Goal: Task Accomplishment & Management: Complete application form

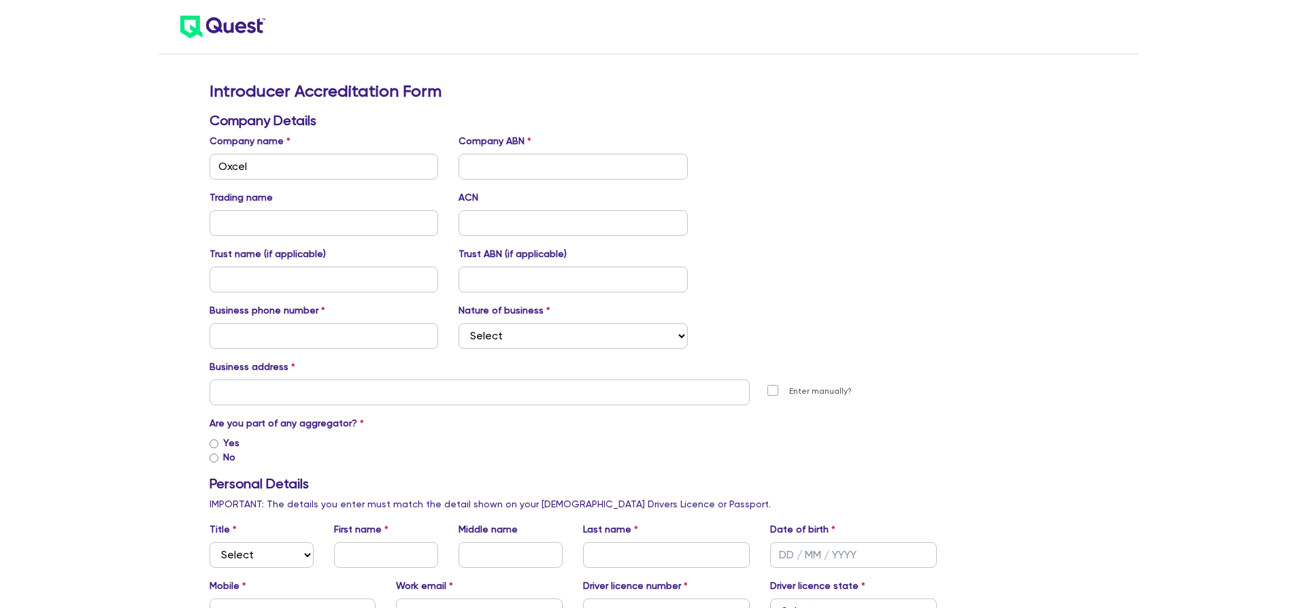
type input "Oxcel"
paste input "58 622 168 316"
type input "58 622 168 316"
click at [340, 218] on input "text" at bounding box center [323, 223] width 229 height 26
type input "Oxcel Finance"
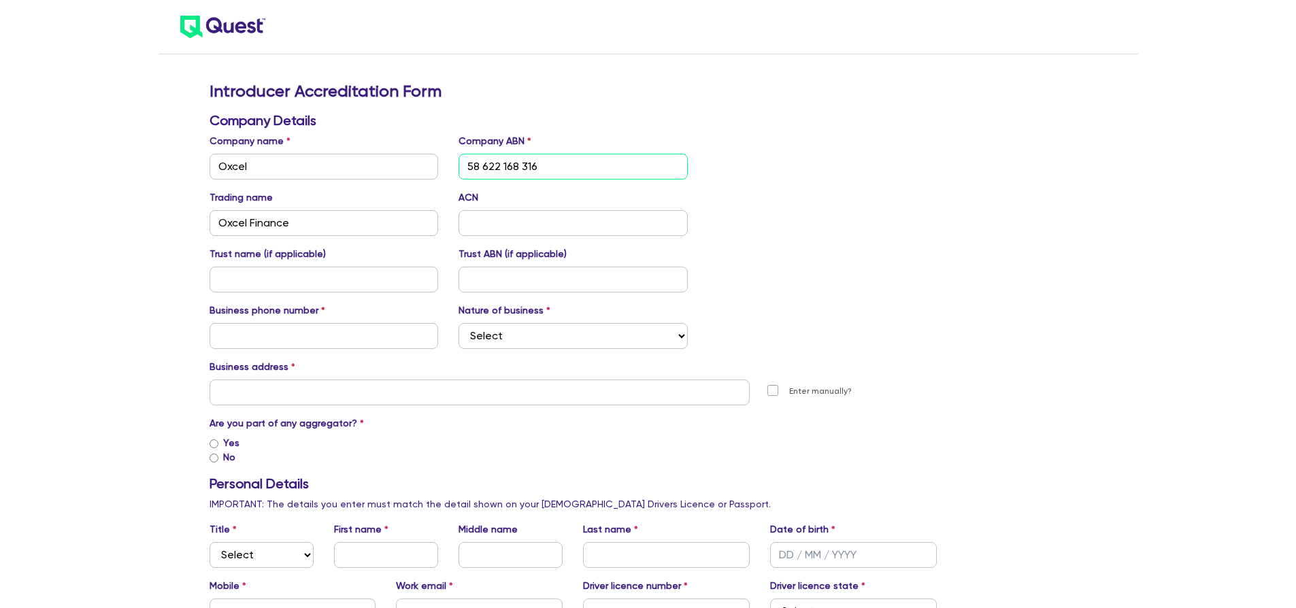
click at [576, 164] on input "58 622 168 316" at bounding box center [572, 167] width 229 height 26
drag, startPoint x: 558, startPoint y: 168, endPoint x: 482, endPoint y: 168, distance: 76.9
click at [482, 168] on input "58 622 168 316" at bounding box center [572, 167] width 229 height 26
click at [494, 224] on input "text" at bounding box center [572, 223] width 229 height 26
paste input "622 168 316"
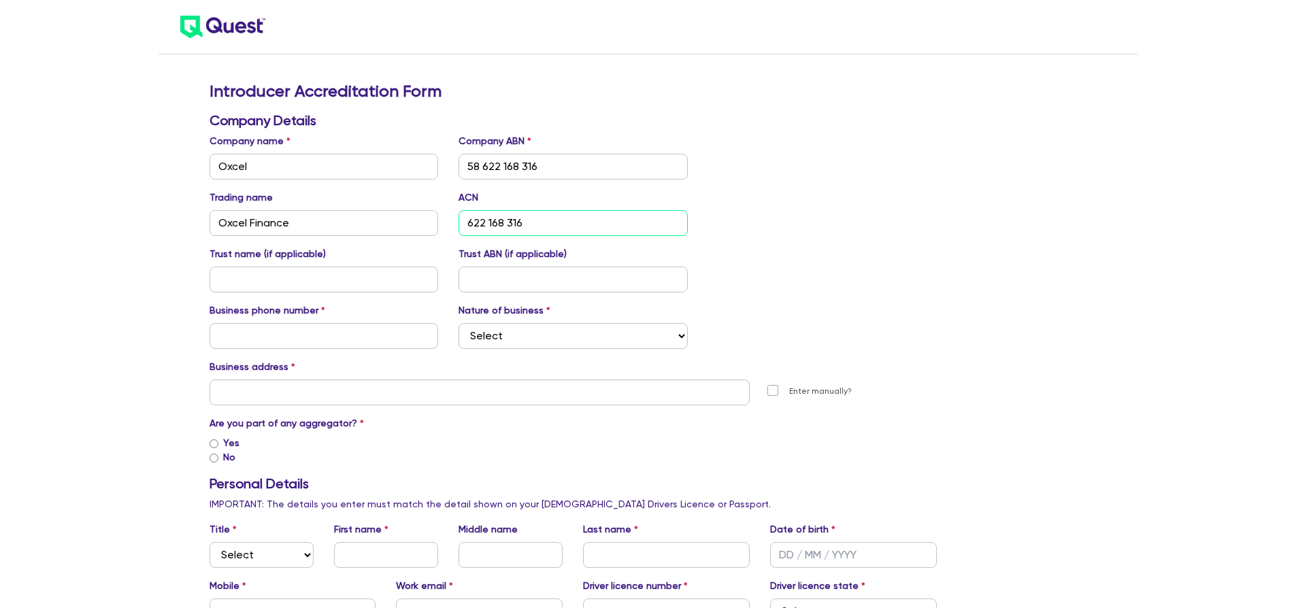
type input "622 168 316"
click at [347, 277] on input "text" at bounding box center [323, 280] width 229 height 26
click at [322, 341] on input "text" at bounding box center [323, 336] width 229 height 26
type input "0410000375"
click at [519, 335] on select "Select Mortgage Broker Finance Broker Accountant Financial Planning Supplier/Ve…" at bounding box center [572, 336] width 229 height 26
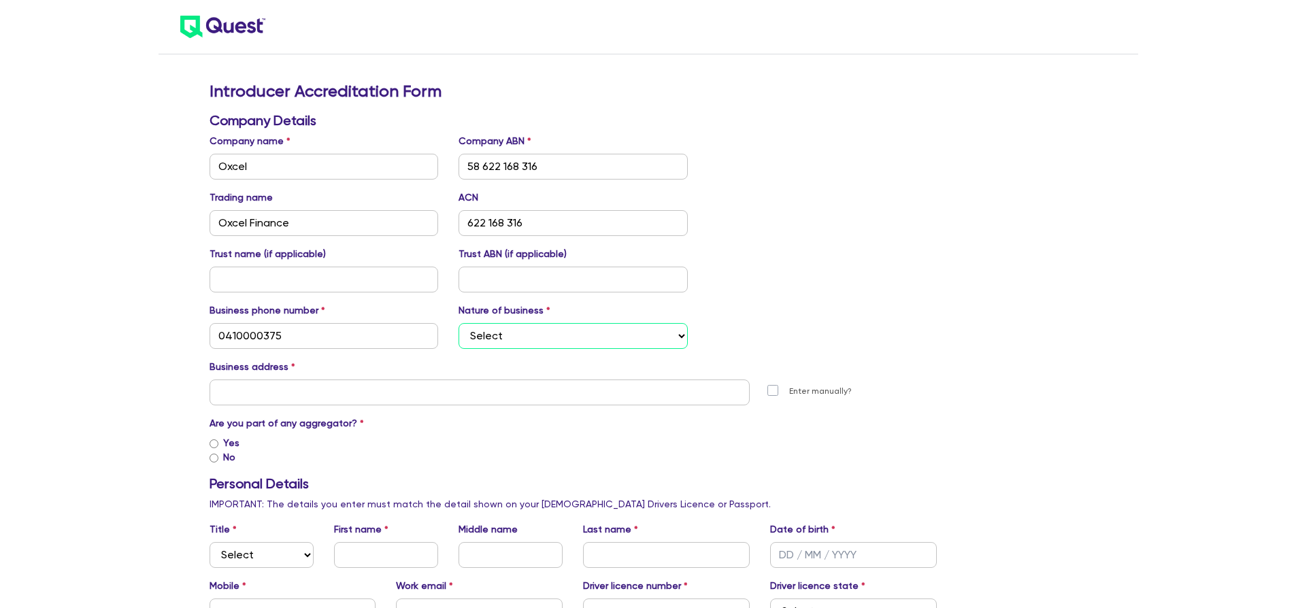
select select "FINANCE_BROKER"
click at [458, 323] on select "Select Mortgage Broker Finance Broker Accountant Financial Planning Supplier/Ve…" at bounding box center [572, 336] width 229 height 26
click at [326, 392] on input "text" at bounding box center [479, 392] width 541 height 26
paste input "[STREET_ADDRESS]"
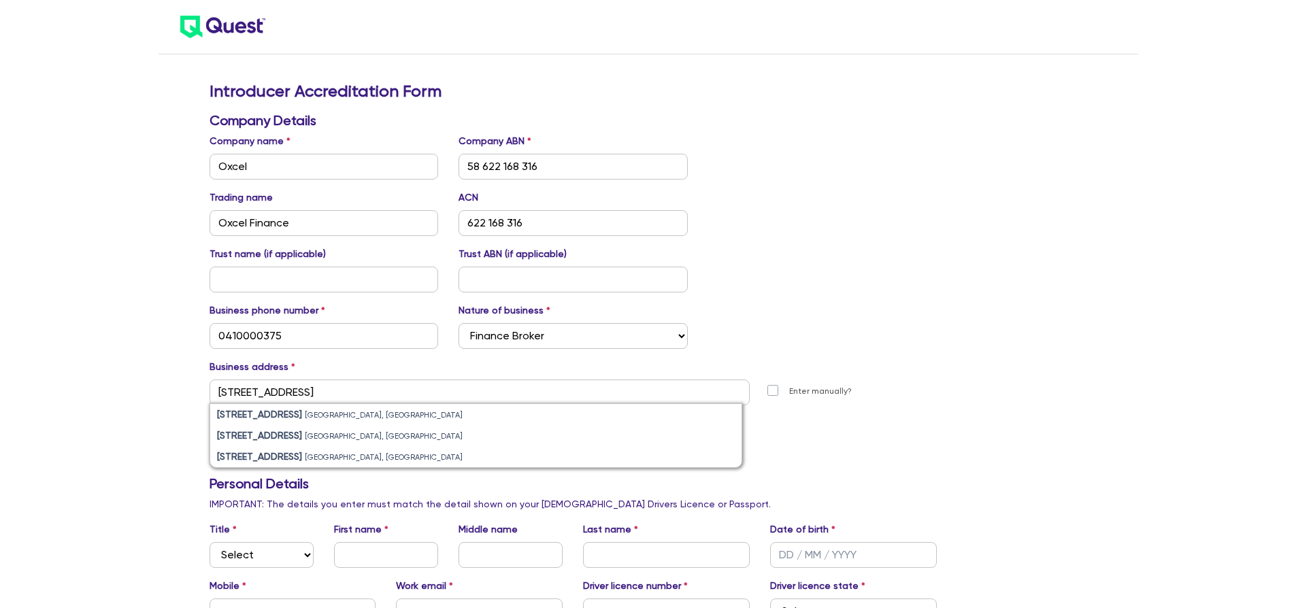
click at [214, 442] on li "[STREET_ADDRESS]" at bounding box center [476, 435] width 532 height 21
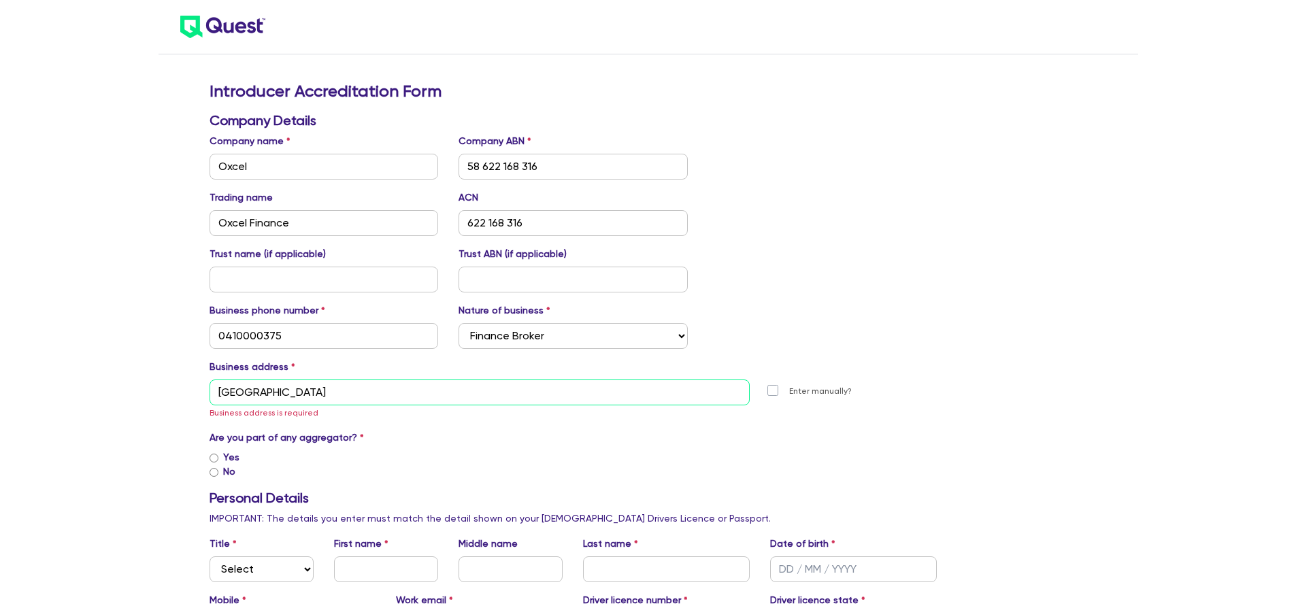
click at [271, 392] on input "[GEOGRAPHIC_DATA]" at bounding box center [479, 392] width 541 height 26
paste input "[STREET_ADDRESS],"
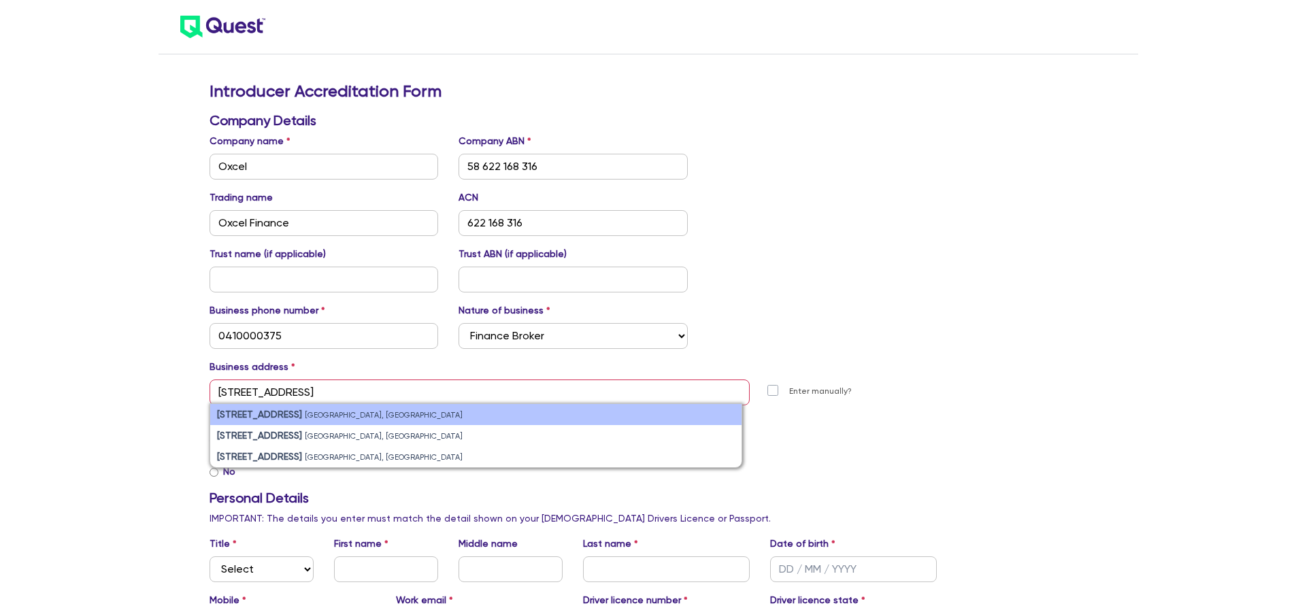
click at [252, 416] on strong "[STREET_ADDRESS]" at bounding box center [259, 414] width 85 height 11
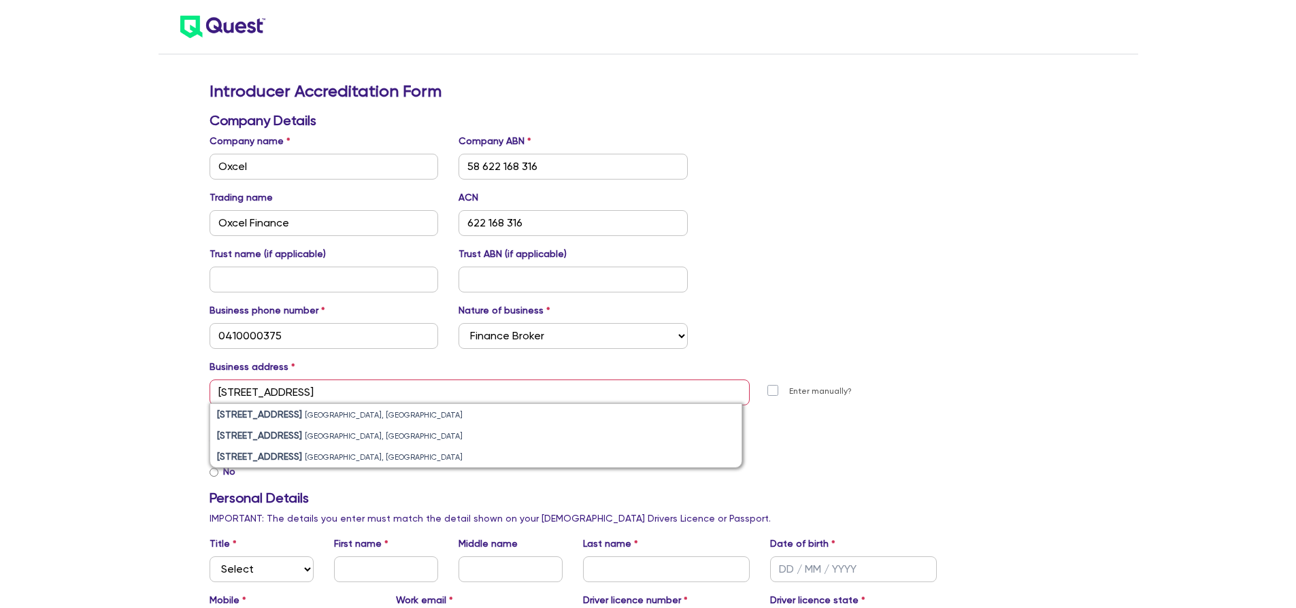
type input "[STREET_ADDRESS][PERSON_NAME]"
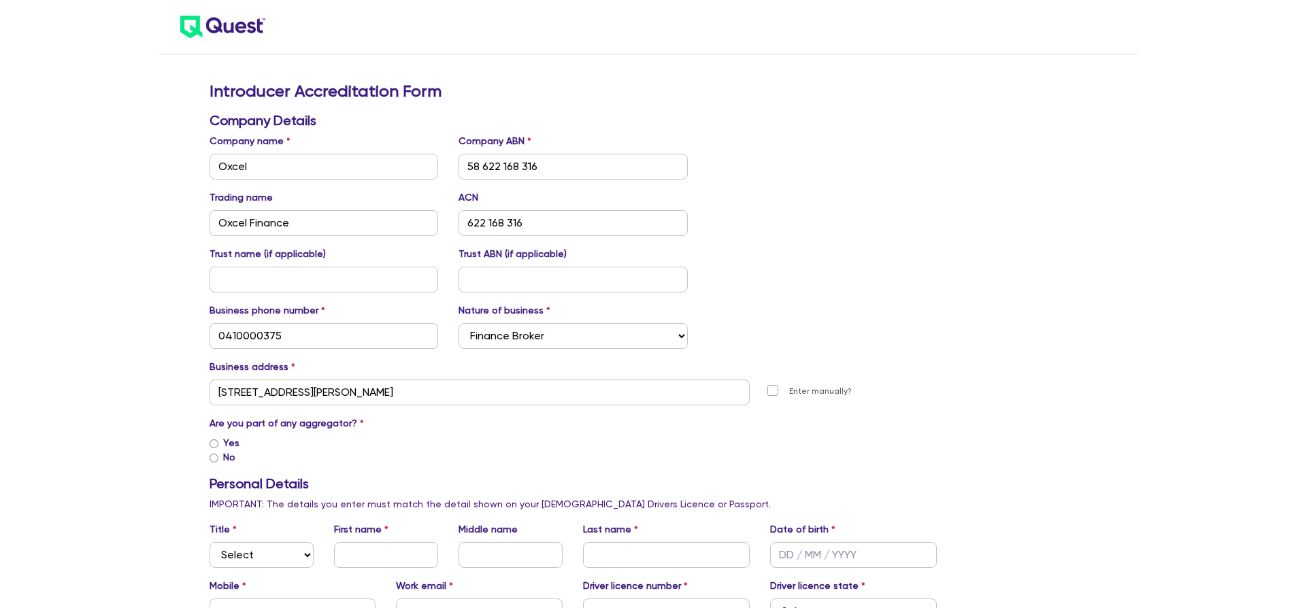
click at [216, 439] on input "Yes" at bounding box center [213, 443] width 9 height 9
radio input "true"
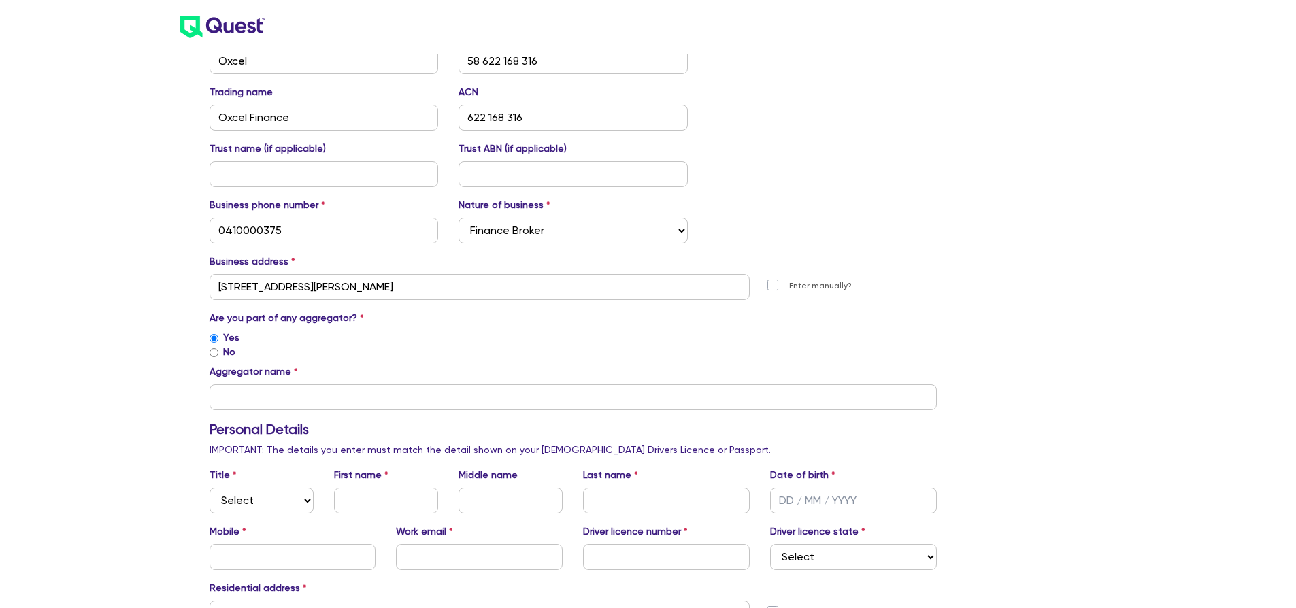
scroll to position [131, 0]
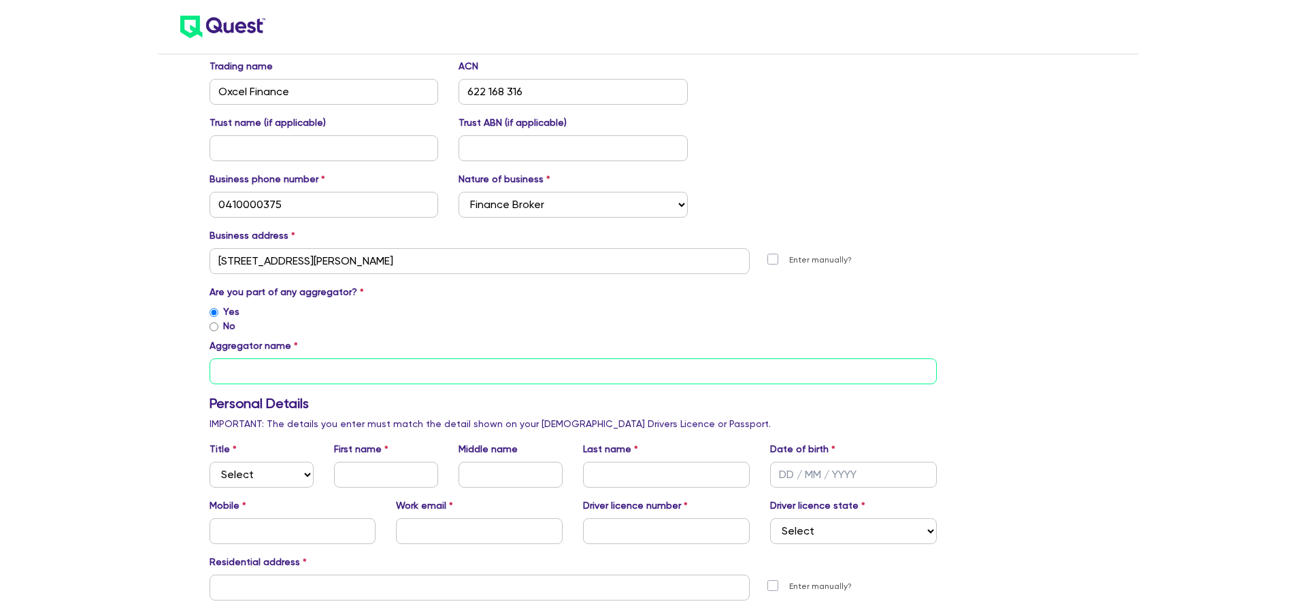
click at [250, 368] on input "text" at bounding box center [573, 371] width 728 height 26
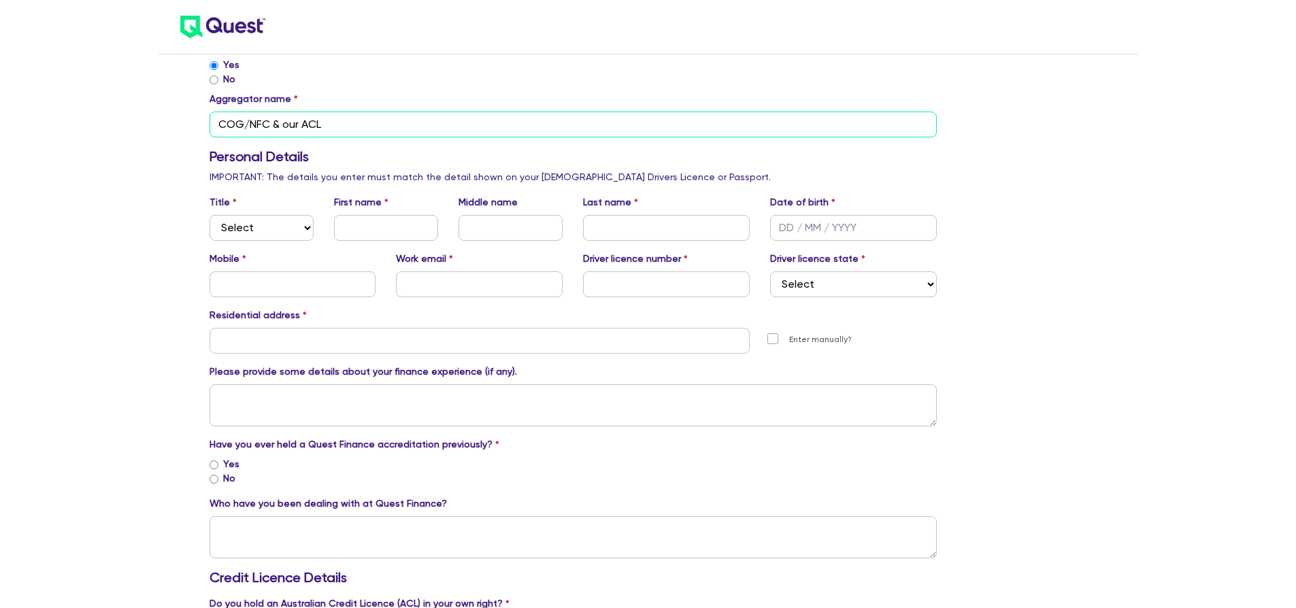
scroll to position [308, 0]
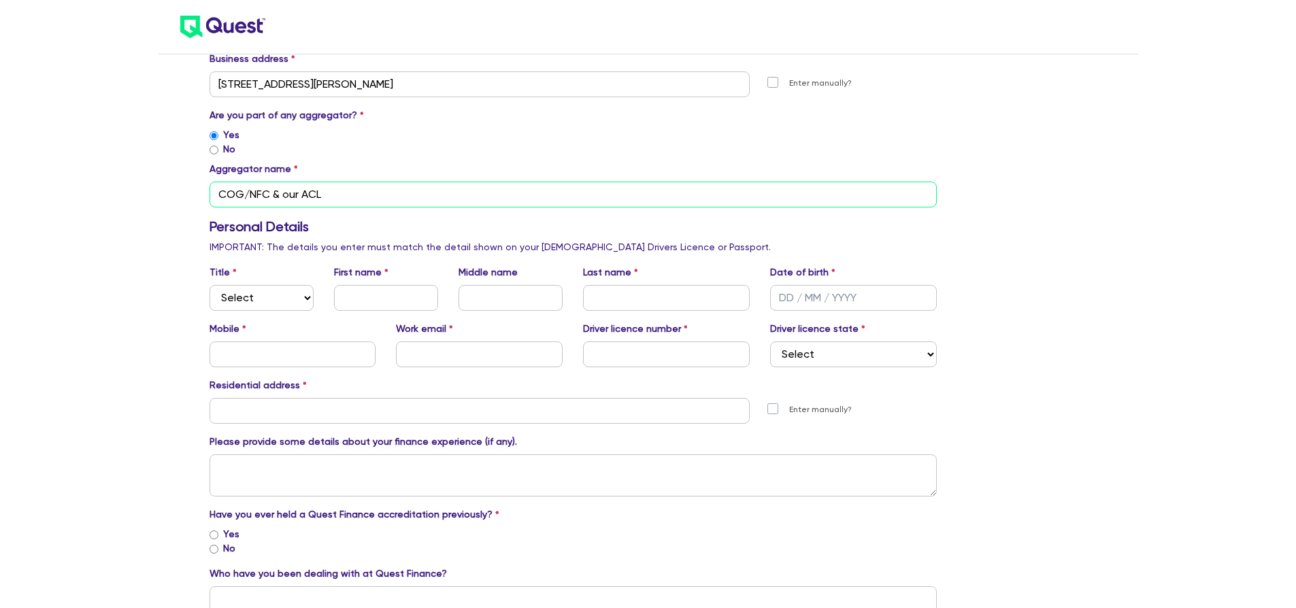
type input "COG/NFC & our ACL"
click at [275, 297] on select "Select Mr Mrs Ms Miss Dr" at bounding box center [261, 298] width 104 height 26
select select "MR"
click at [209, 285] on select "Select Mr Mrs Ms Miss Dr" at bounding box center [261, 298] width 104 height 26
click at [385, 297] on input "text" at bounding box center [386, 298] width 104 height 26
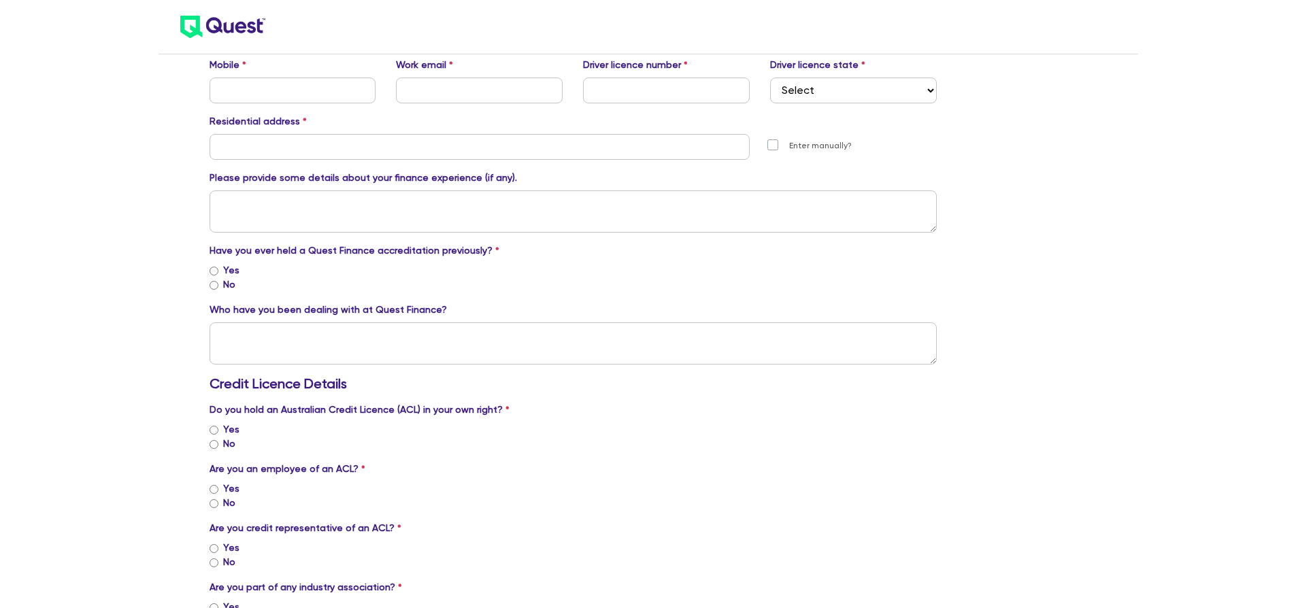
scroll to position [934, 0]
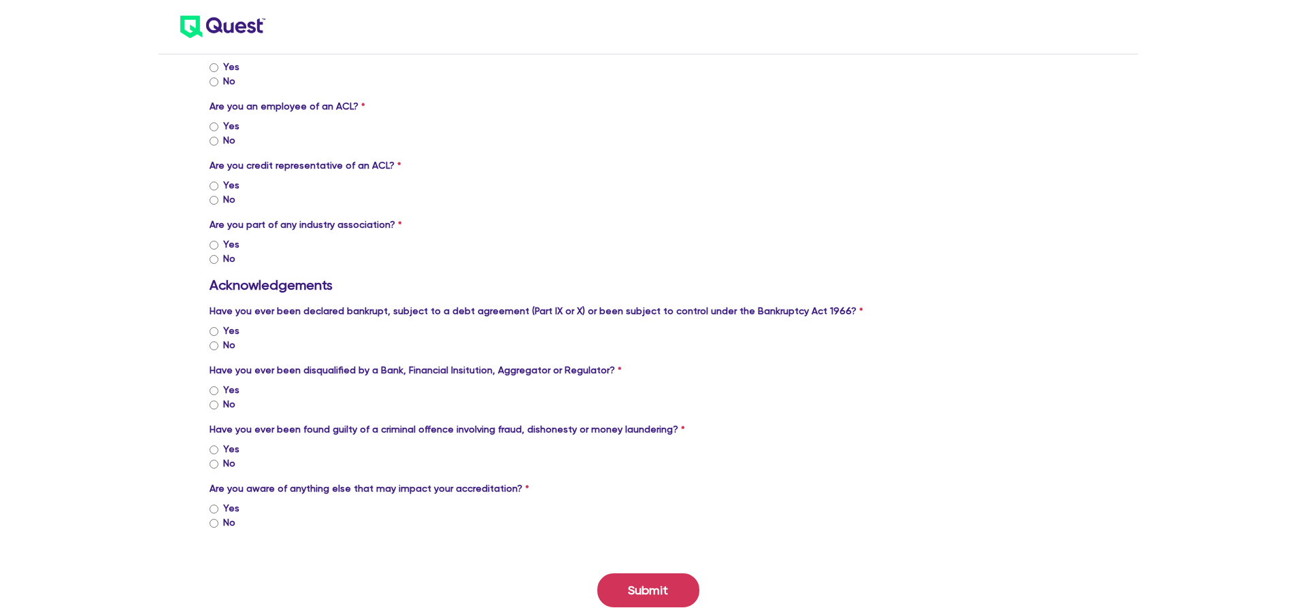
click at [214, 522] on input "No" at bounding box center [213, 523] width 9 height 9
radio input "true"
click at [220, 466] on div "No" at bounding box center [573, 463] width 728 height 14
click at [209, 460] on input "No" at bounding box center [213, 464] width 9 height 9
radio input "true"
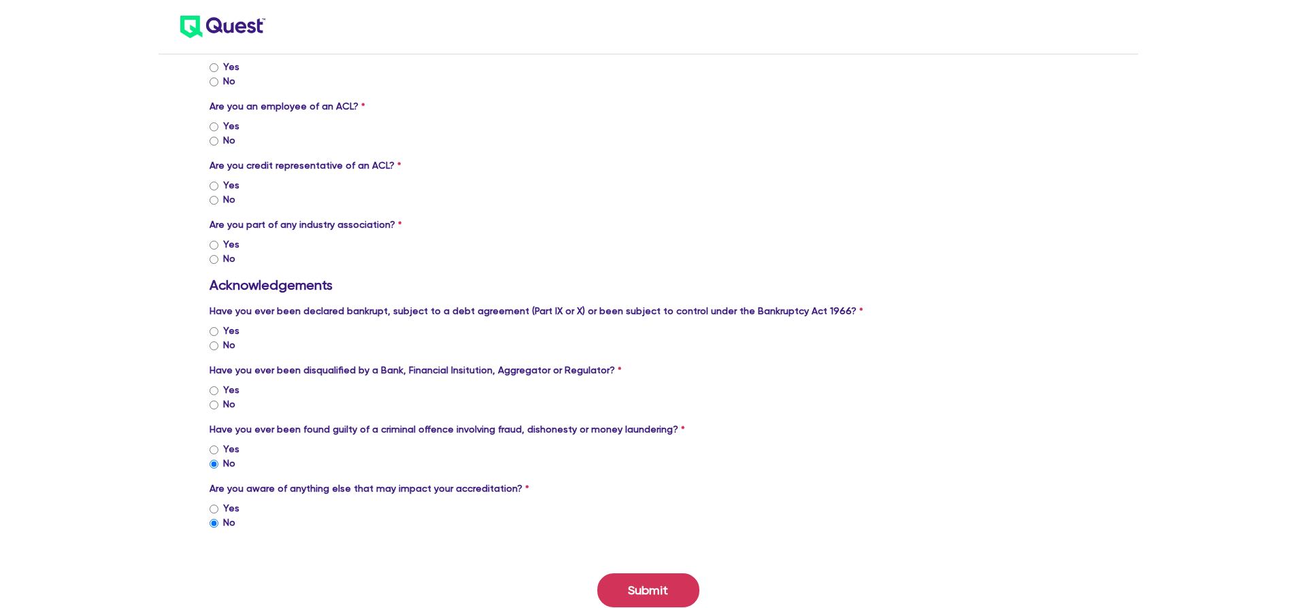
click at [215, 402] on input "No" at bounding box center [213, 405] width 9 height 9
radio input "true"
click at [214, 348] on input "No" at bounding box center [213, 345] width 9 height 9
radio input "true"
click at [210, 260] on input "No" at bounding box center [213, 259] width 9 height 9
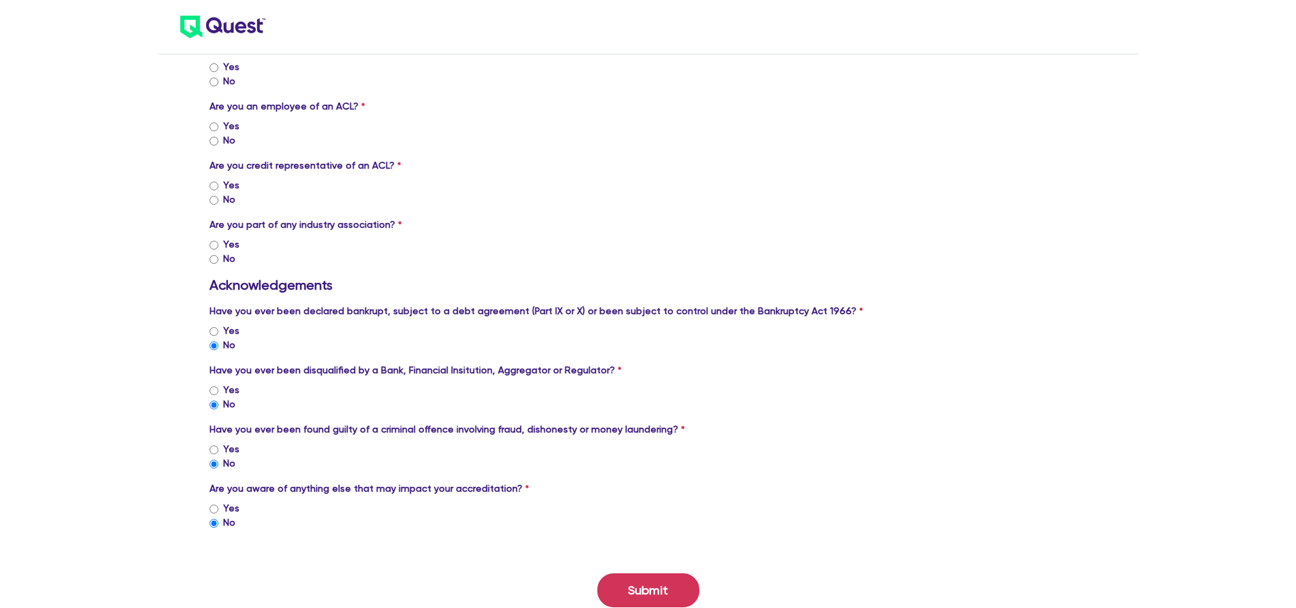
radio input "true"
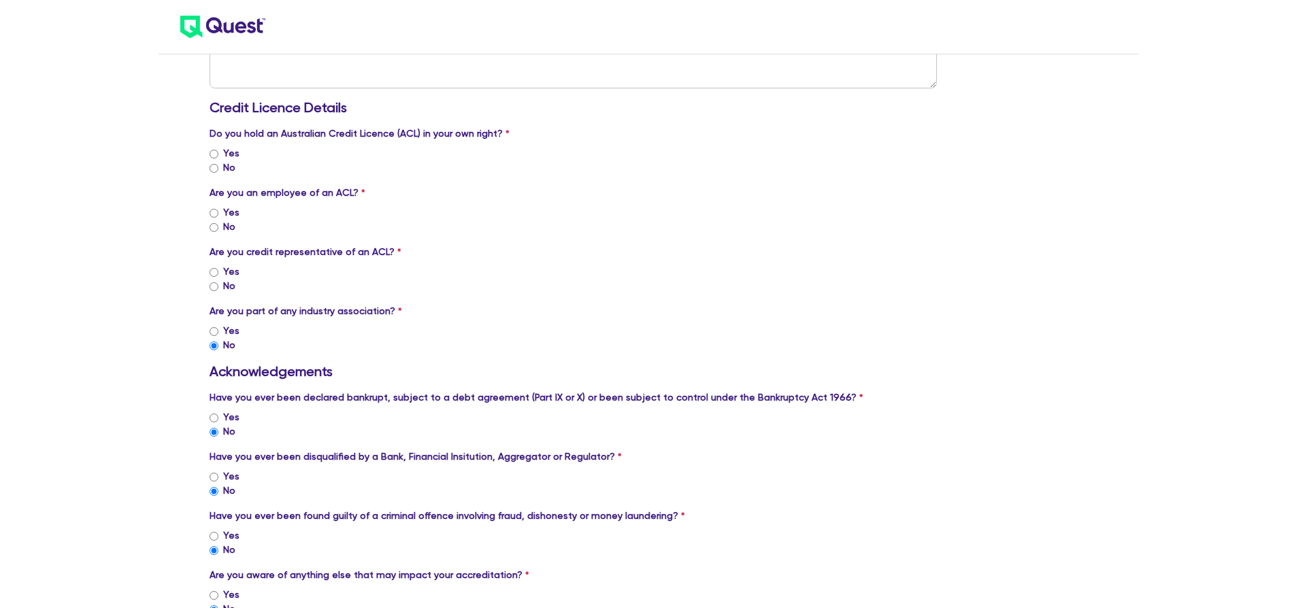
scroll to position [815, 0]
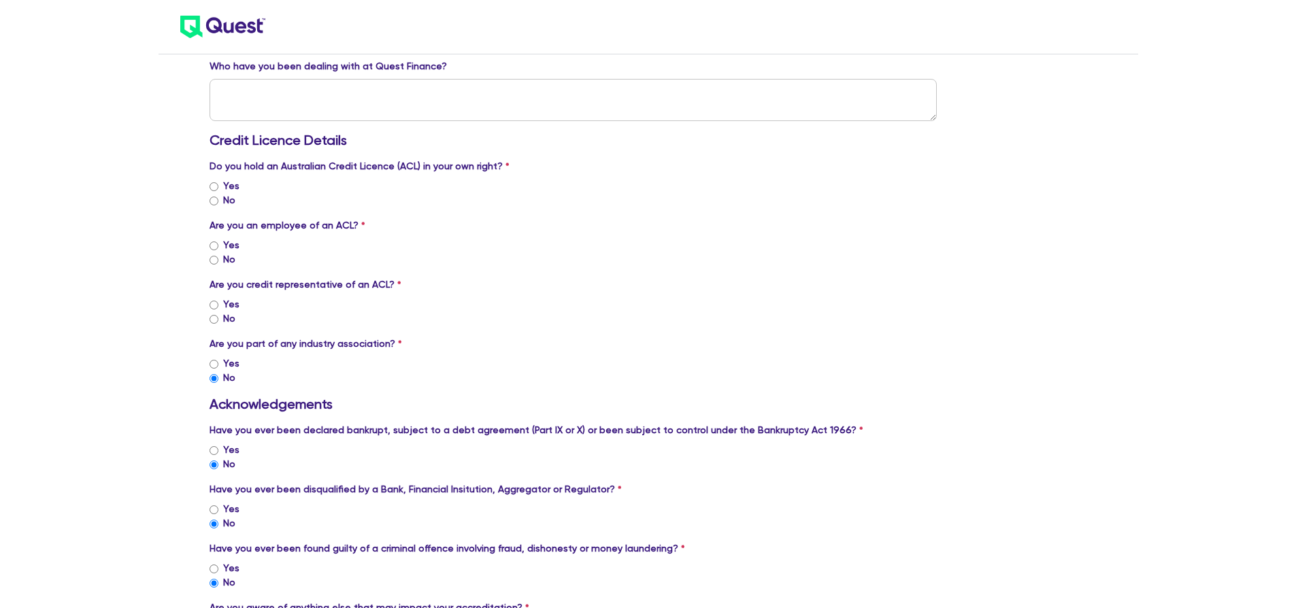
click at [209, 360] on input "Yes" at bounding box center [213, 364] width 9 height 9
radio input "true"
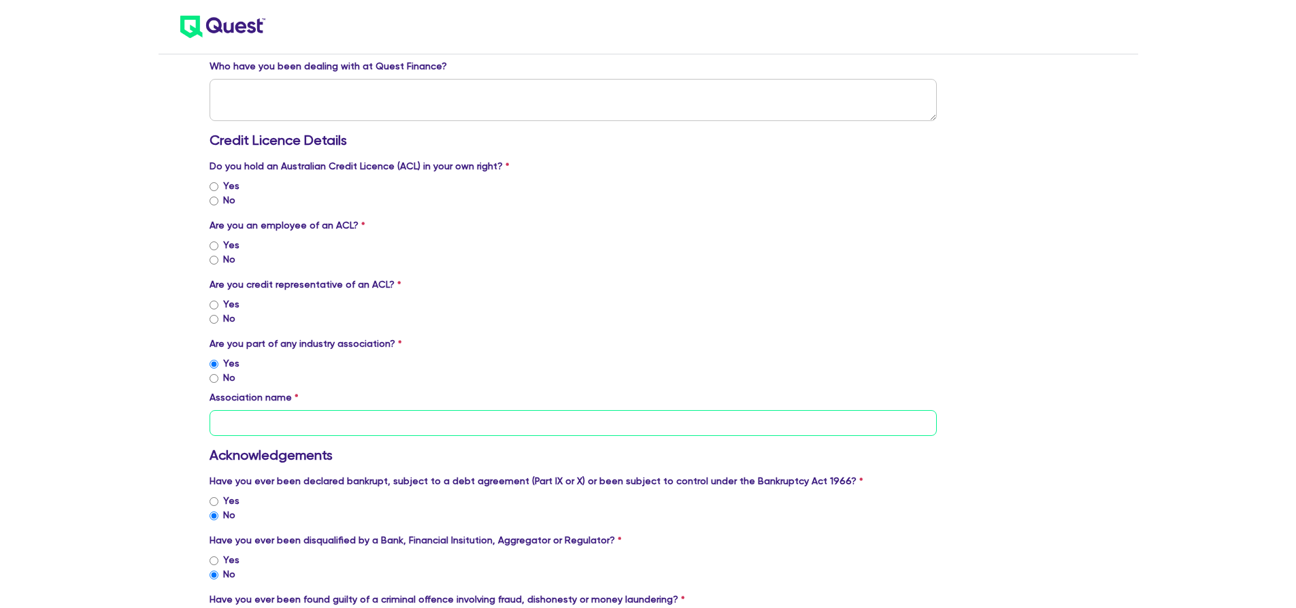
click at [271, 413] on input "text" at bounding box center [573, 423] width 728 height 26
type input "FBAA"
click at [211, 303] on input "Yes" at bounding box center [213, 305] width 9 height 9
radio input "true"
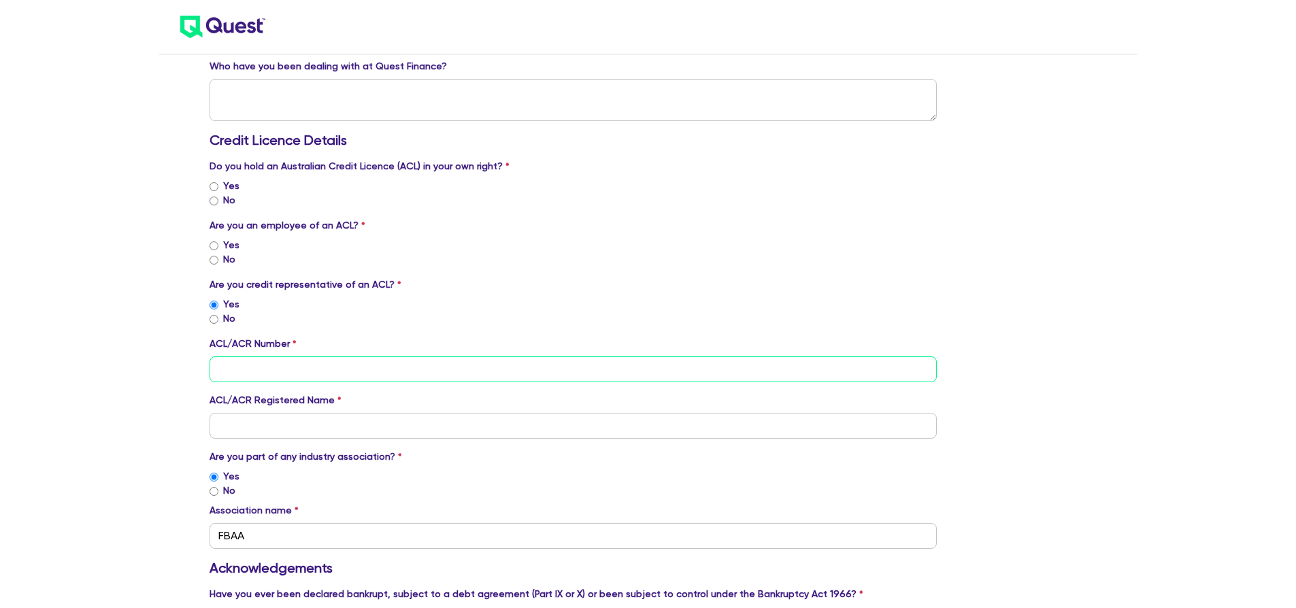
click at [357, 364] on input "tel" at bounding box center [573, 369] width 728 height 26
paste input "547719"
type input "547719"
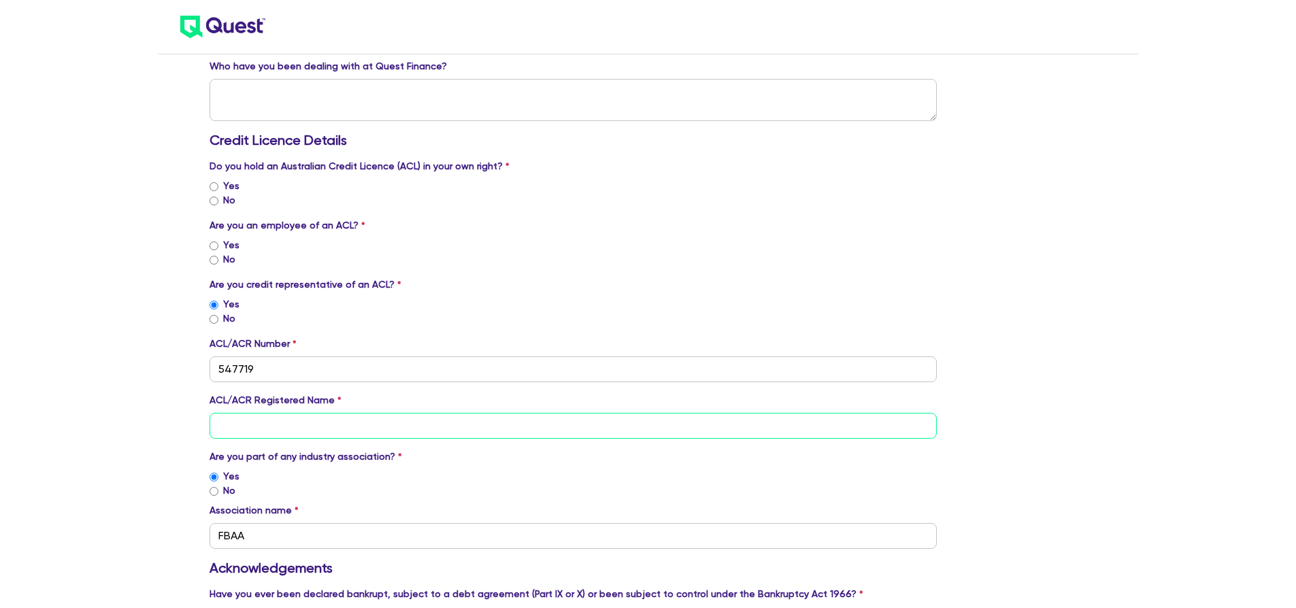
drag, startPoint x: 212, startPoint y: 430, endPoint x: 223, endPoint y: 431, distance: 11.6
click at [216, 430] on input "text" at bounding box center [573, 426] width 728 height 26
click at [251, 430] on input "text" at bounding box center [573, 426] width 728 height 26
paste input "547719"
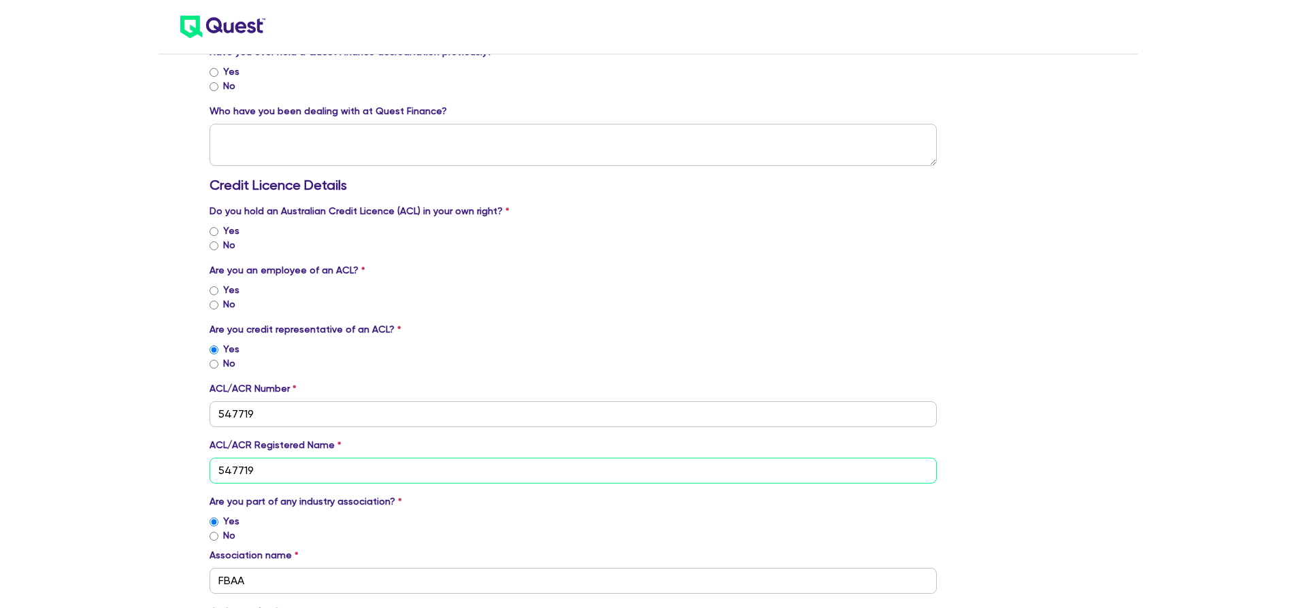
scroll to position [740, 0]
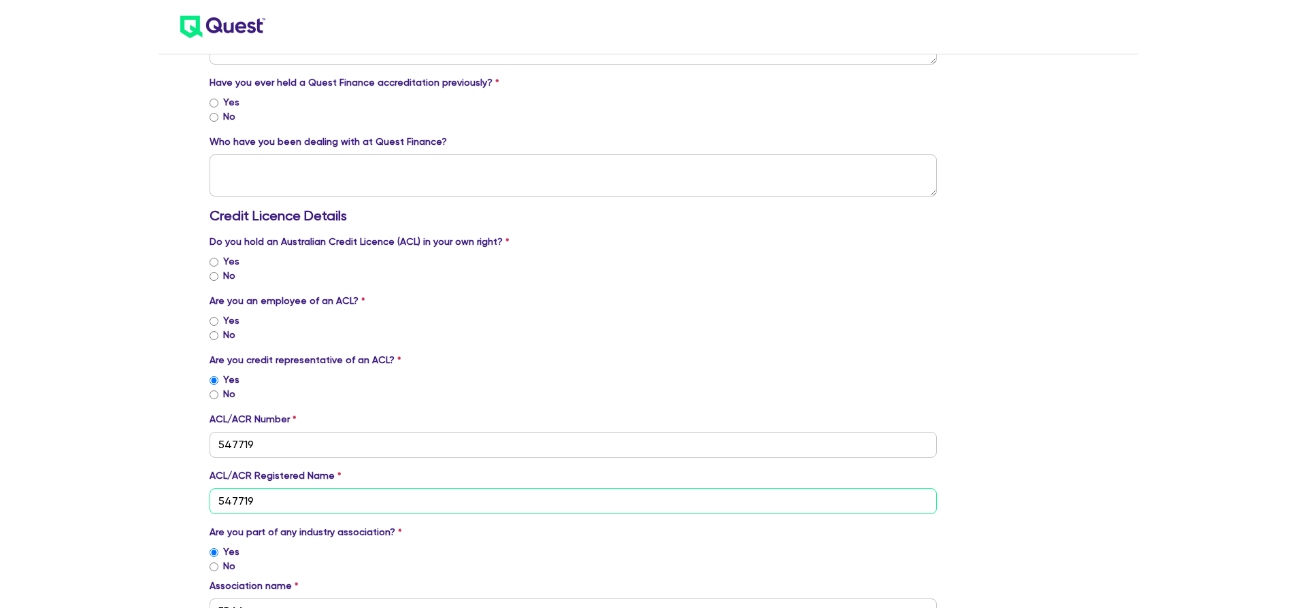
type input "547719"
click at [210, 320] on input "Yes" at bounding box center [213, 321] width 9 height 9
radio input "true"
click at [212, 258] on input "Yes" at bounding box center [213, 262] width 9 height 9
radio input "true"
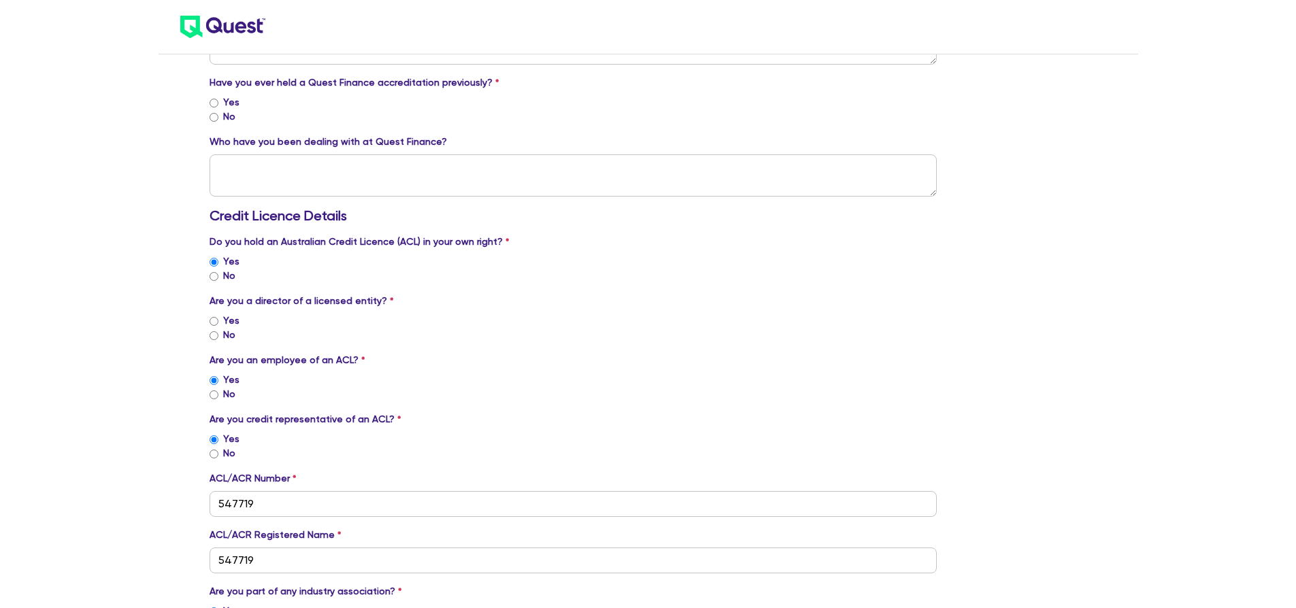
click at [216, 337] on input "No" at bounding box center [213, 335] width 9 height 9
radio input "true"
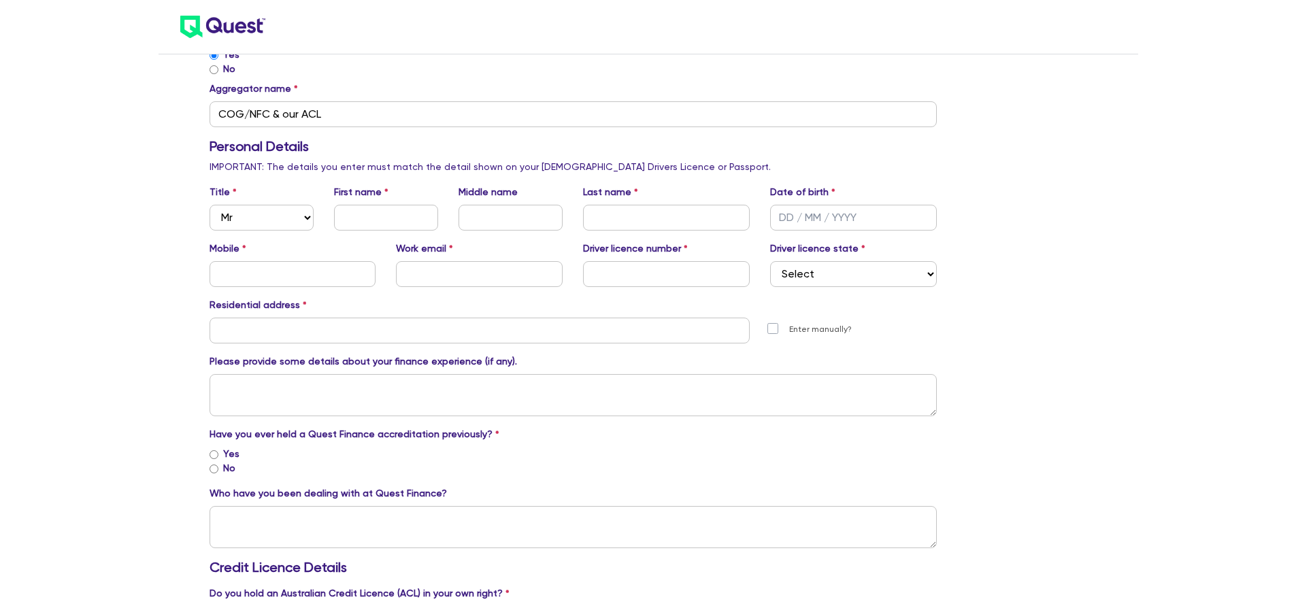
scroll to position [389, 0]
click at [392, 225] on input "text" at bounding box center [386, 217] width 104 height 26
type input "[PERSON_NAME]"
type input "Ly"
click at [784, 212] on input "text" at bounding box center [853, 217] width 167 height 26
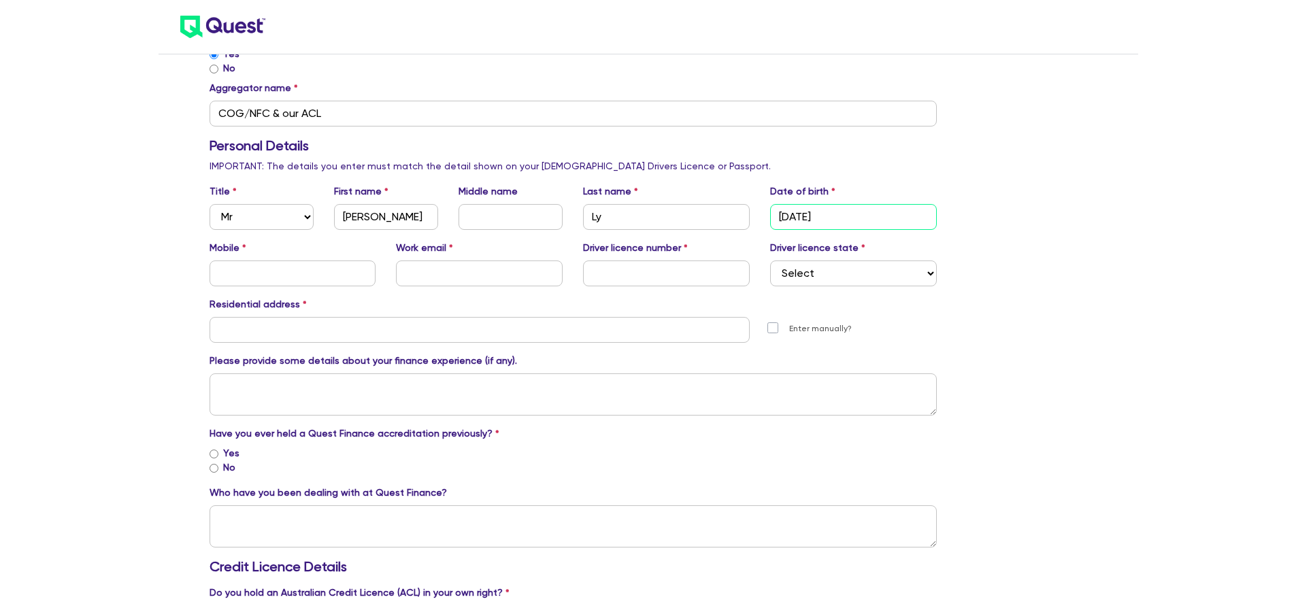
type input "[DATE]"
type input "0410000375"
type input "[PERSON_NAME][EMAIL_ADDRESS][DOMAIN_NAME]"
type input "1"
type input "123456789"
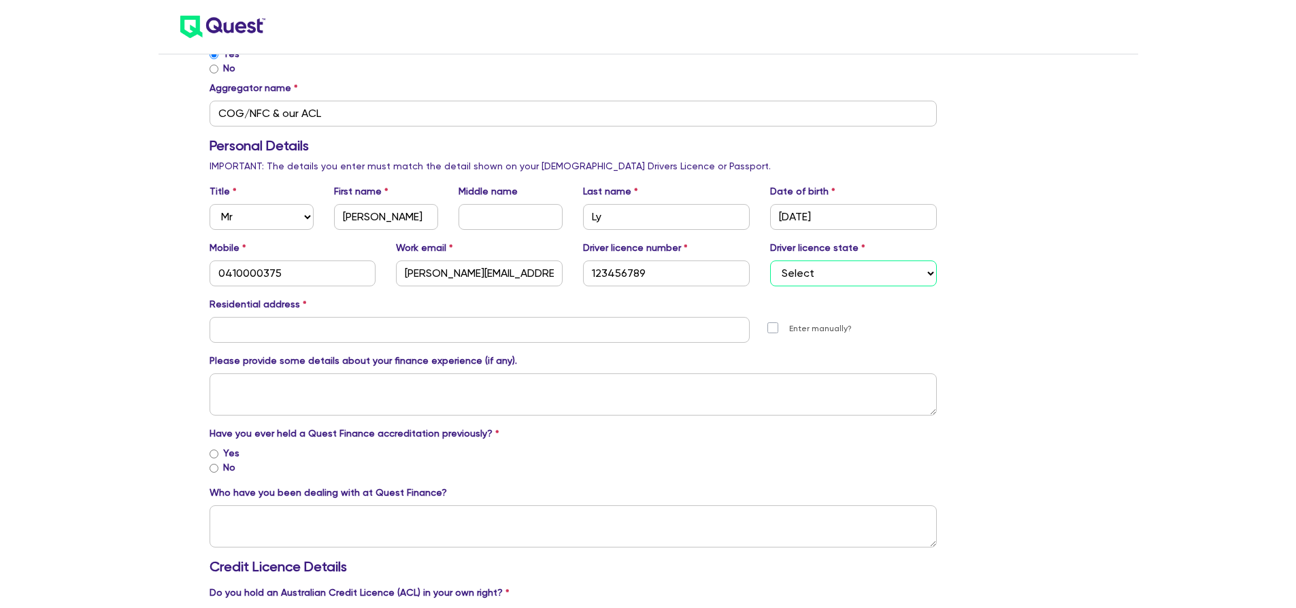
click at [778, 275] on select "Select [GEOGRAPHIC_DATA] [GEOGRAPHIC_DATA] [GEOGRAPHIC_DATA] [GEOGRAPHIC_DATA] …" at bounding box center [853, 273] width 167 height 26
select select "QLD"
click at [770, 260] on select "Select [GEOGRAPHIC_DATA] [GEOGRAPHIC_DATA] [GEOGRAPHIC_DATA] [GEOGRAPHIC_DATA] …" at bounding box center [853, 273] width 167 height 26
click at [501, 319] on input "text" at bounding box center [479, 330] width 541 height 26
type input "5"
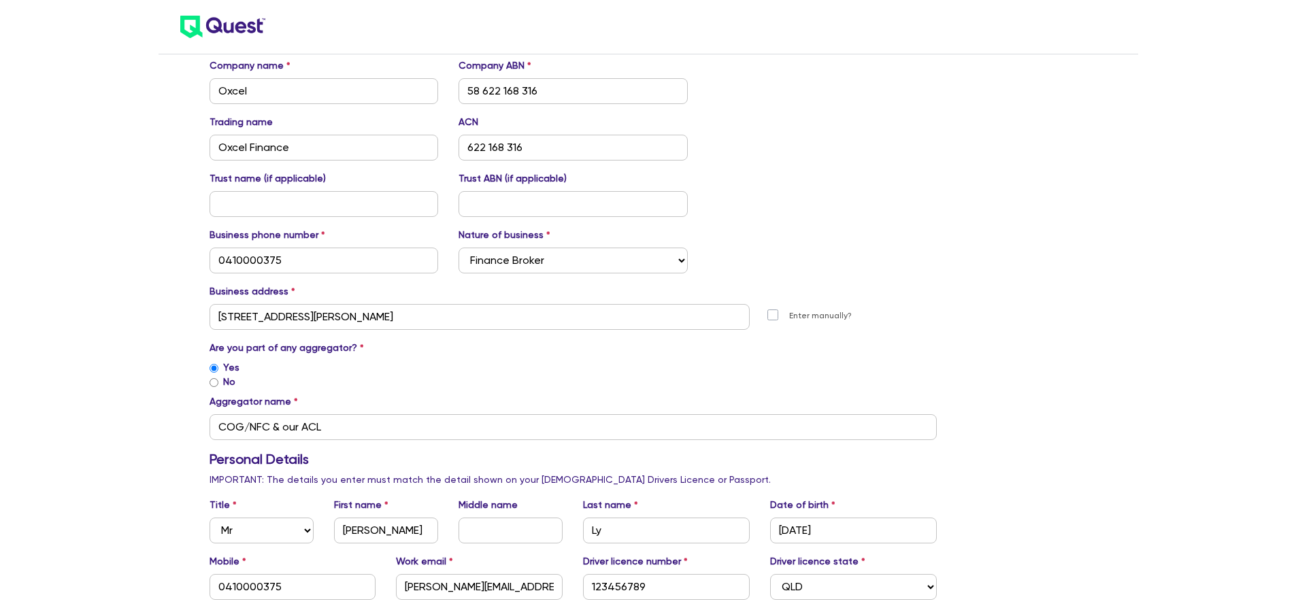
scroll to position [0, 0]
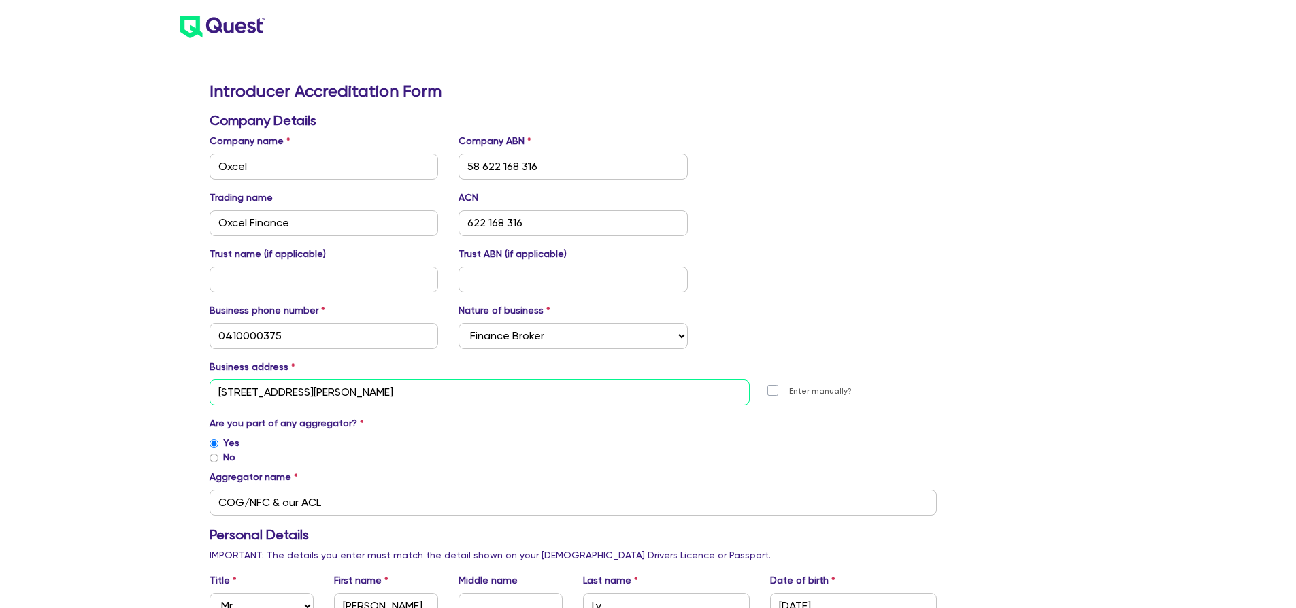
click at [407, 393] on input "[STREET_ADDRESS][PERSON_NAME]" at bounding box center [479, 392] width 541 height 26
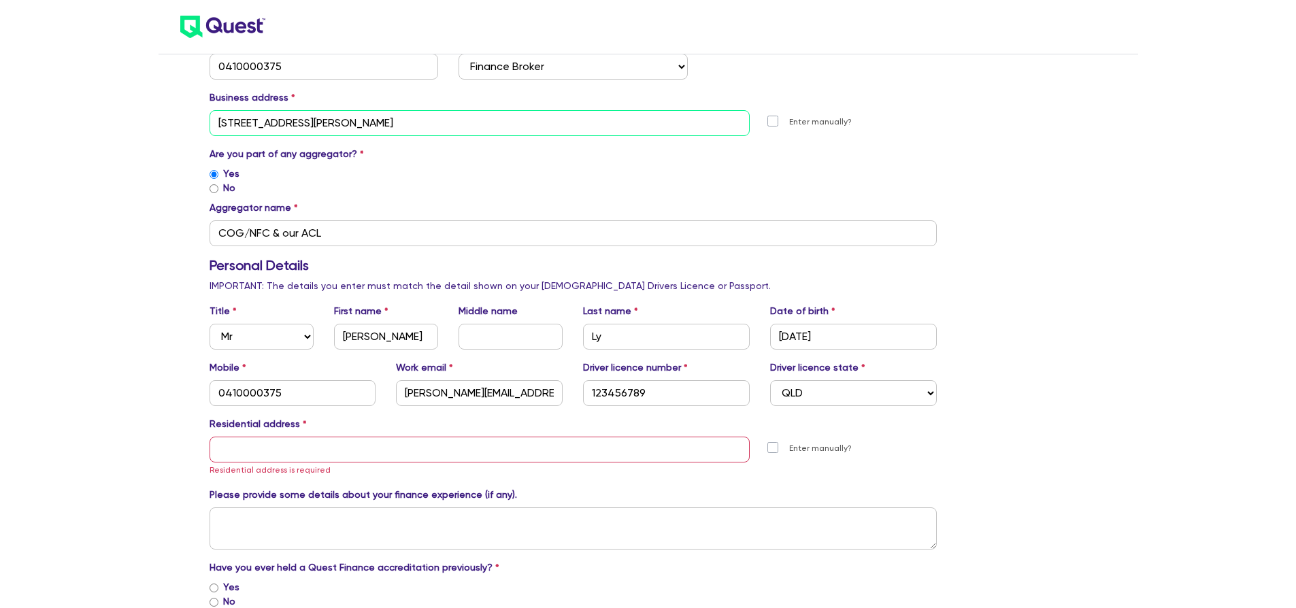
scroll to position [351, 0]
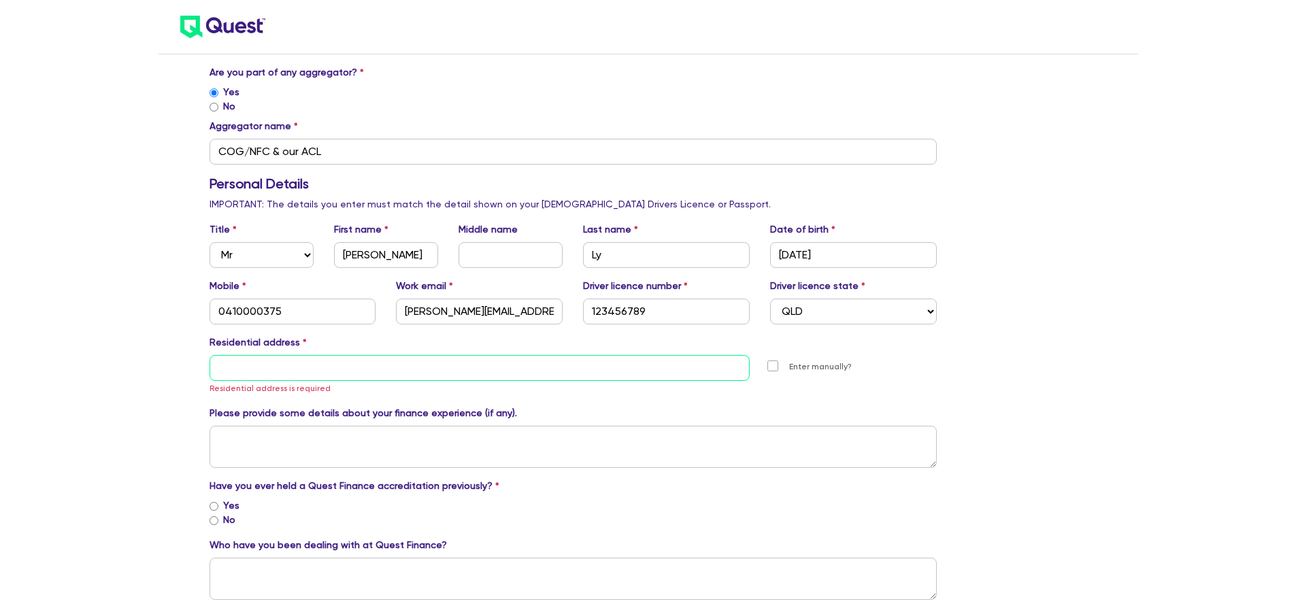
click at [320, 367] on input "text" at bounding box center [479, 368] width 541 height 26
paste input "[STREET_ADDRESS][PERSON_NAME]"
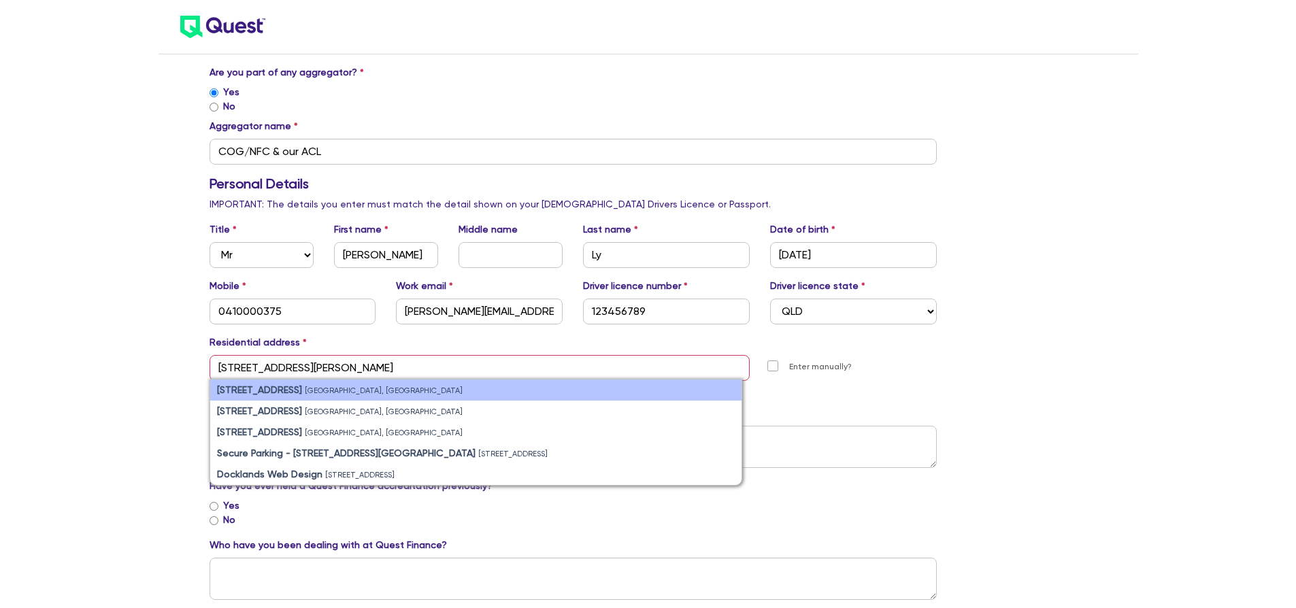
click at [302, 390] on strong "[STREET_ADDRESS]" at bounding box center [259, 389] width 85 height 11
type input "[STREET_ADDRESS][PERSON_NAME]"
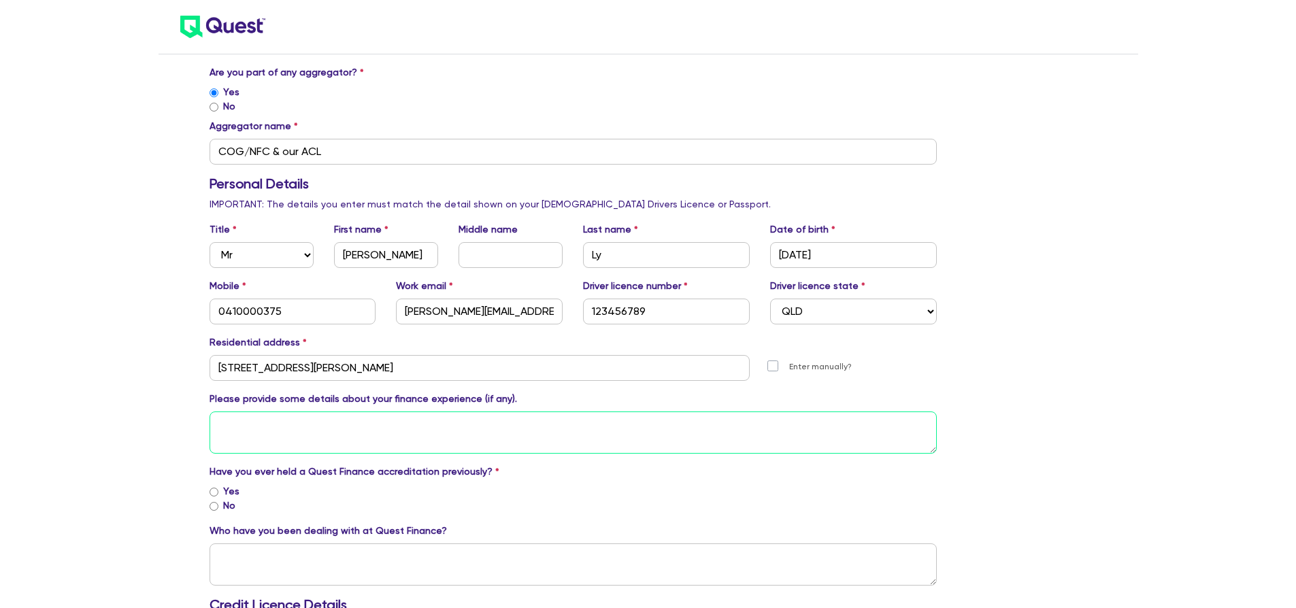
click at [372, 435] on textarea at bounding box center [573, 432] width 728 height 42
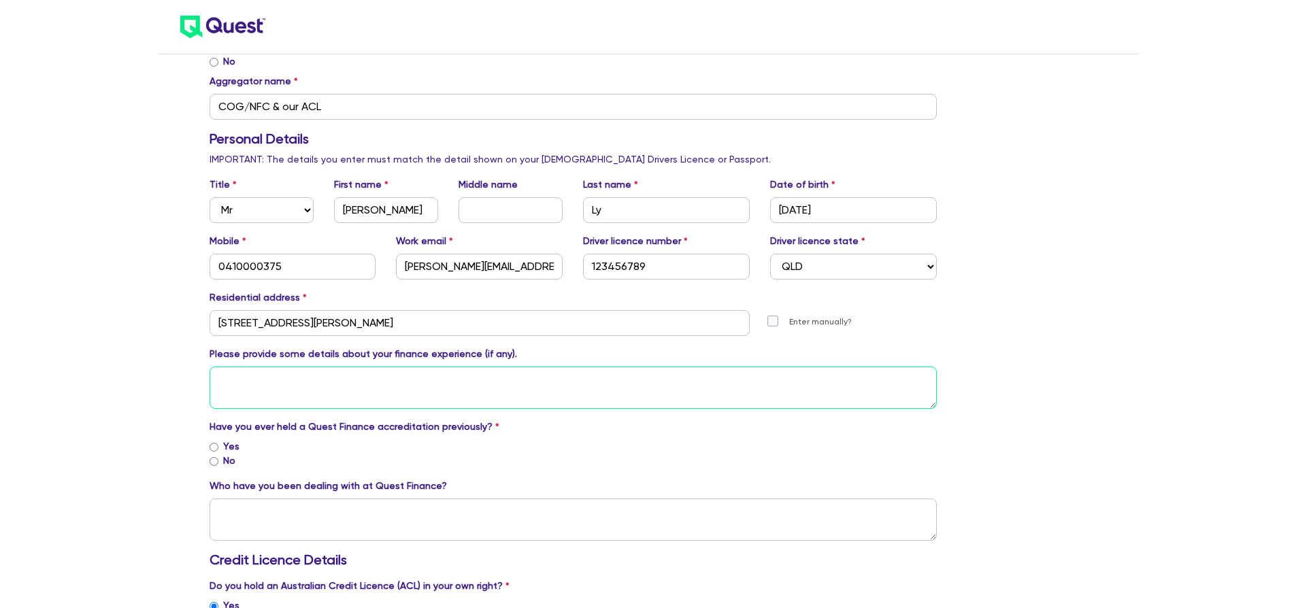
scroll to position [396, 0]
click at [215, 459] on input "No" at bounding box center [213, 460] width 9 height 9
radio input "true"
click at [303, 510] on textarea at bounding box center [573, 519] width 728 height 42
type textarea "n/a"
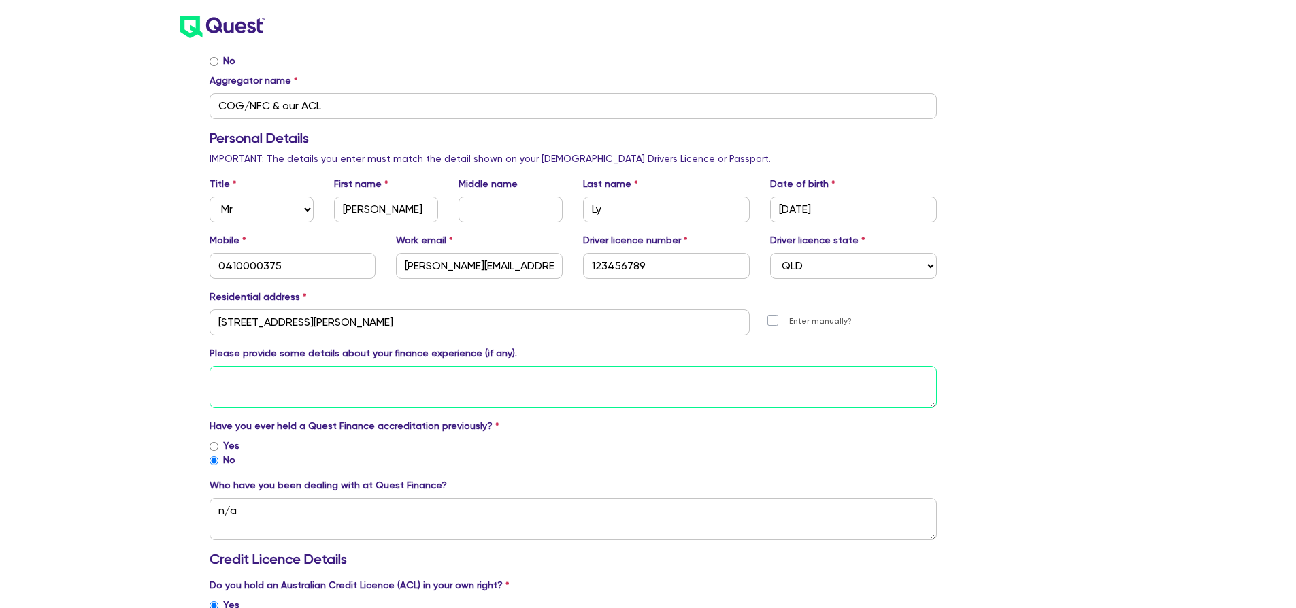
click at [352, 394] on textarea at bounding box center [573, 387] width 728 height 42
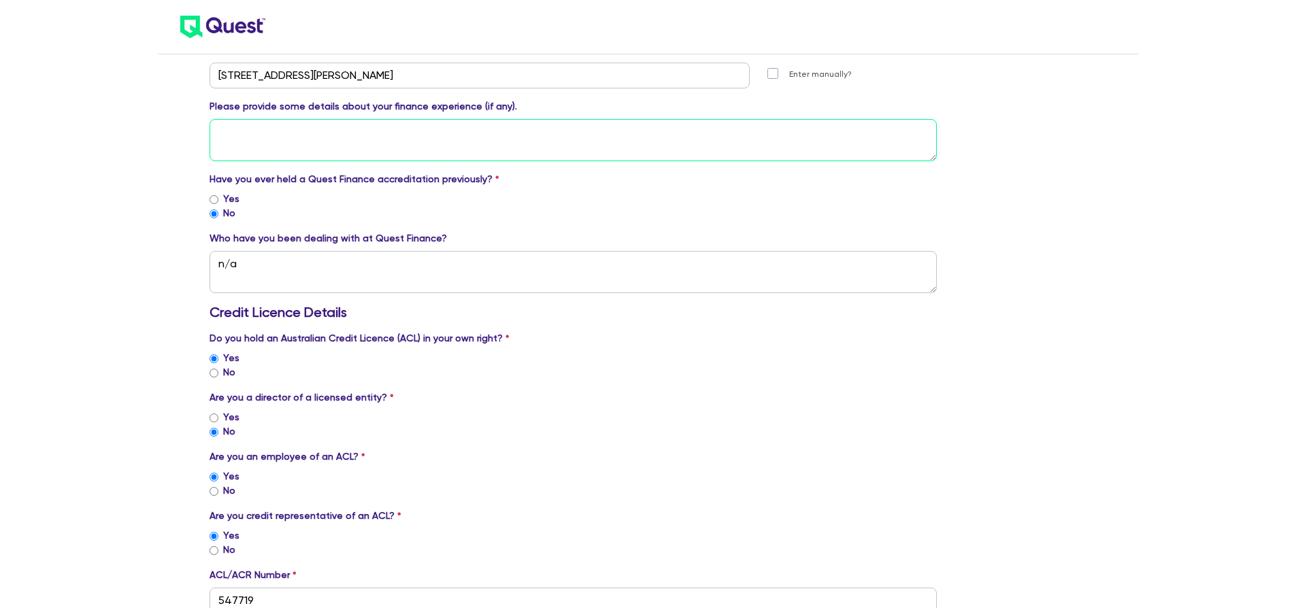
scroll to position [654, 0]
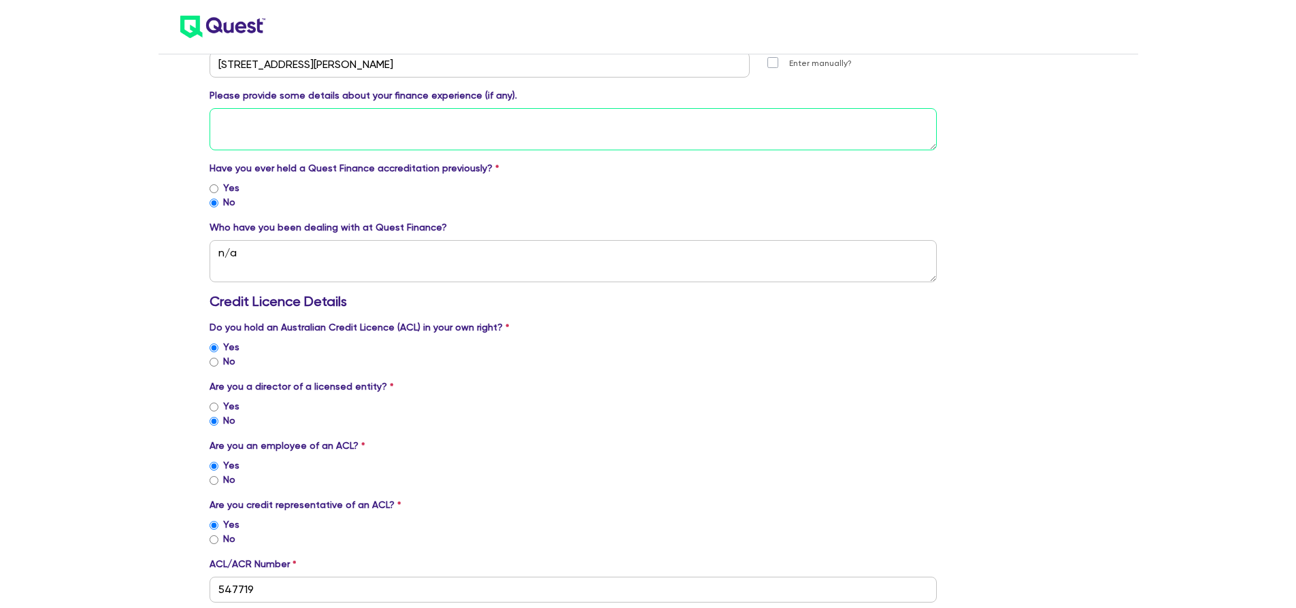
paste textarea "[URL][DOMAIN_NAME]"
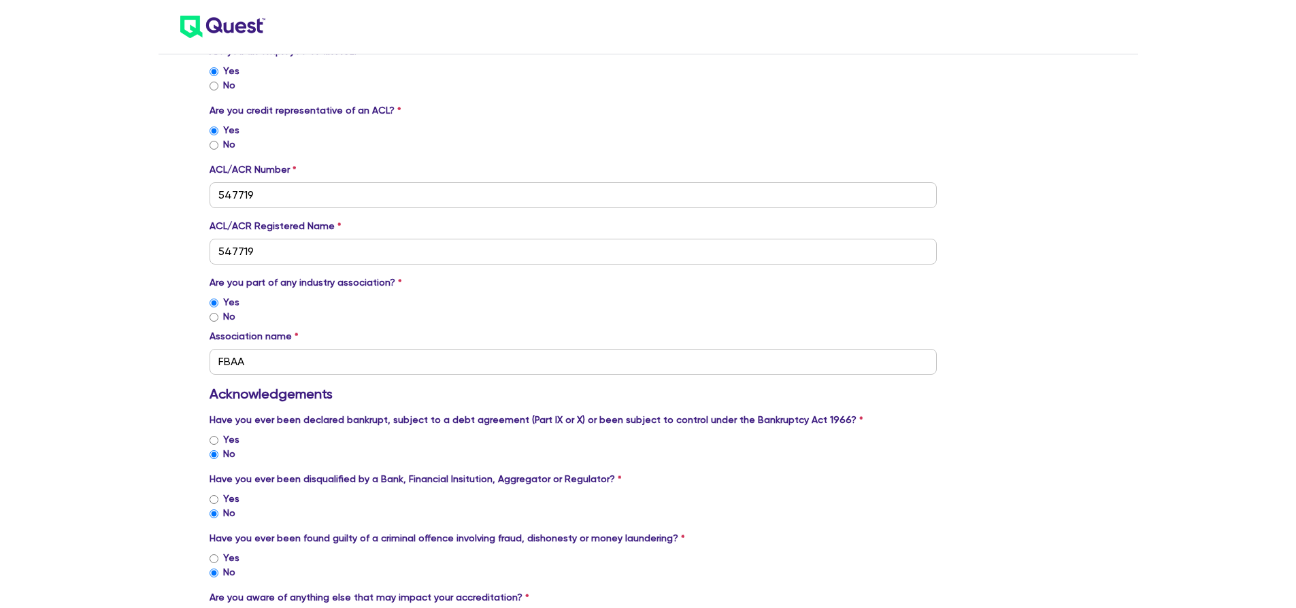
scroll to position [1200, 0]
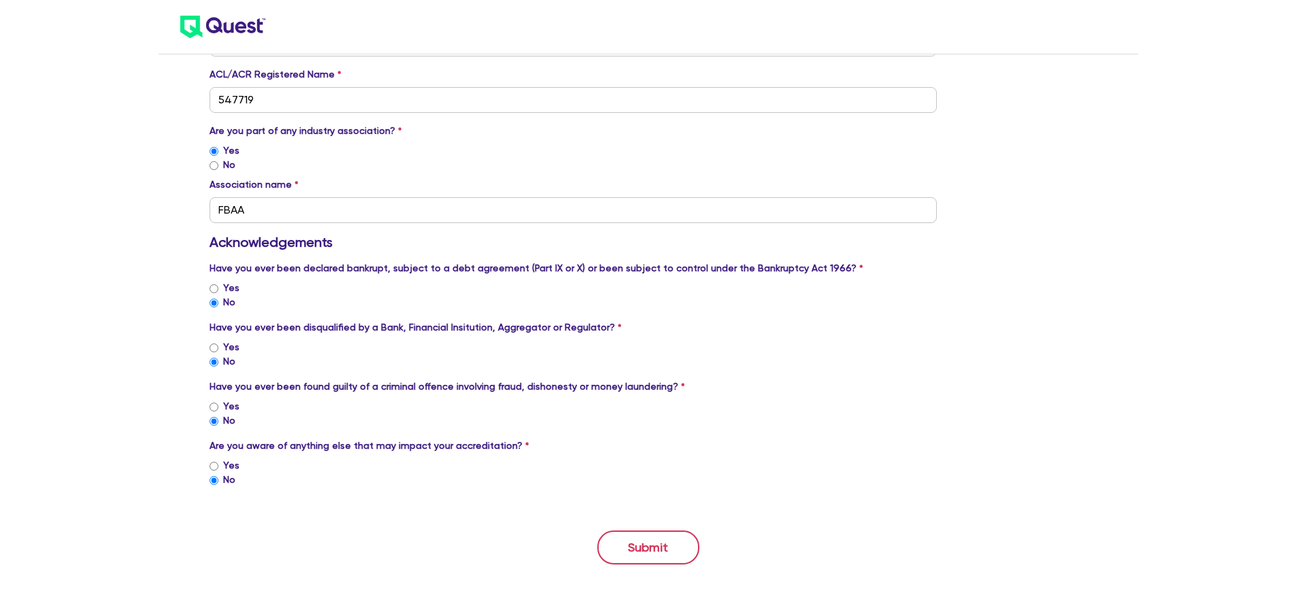
type textarea "[URL][DOMAIN_NAME]"
click at [662, 554] on button "Submit" at bounding box center [648, 547] width 102 height 34
